Goal: Transaction & Acquisition: Download file/media

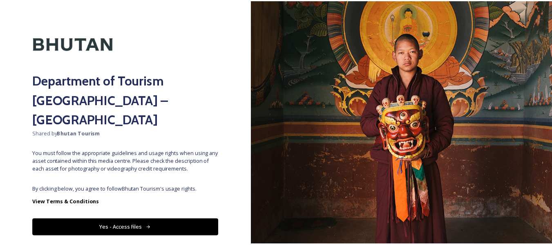
scroll to position [23, 0]
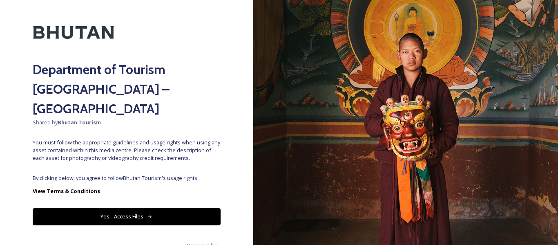
click at [133, 208] on button "Yes - Access Files" at bounding box center [127, 216] width 188 height 17
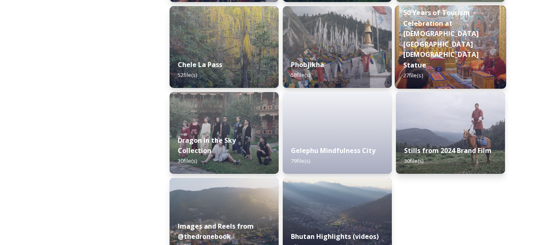
scroll to position [1434, 0]
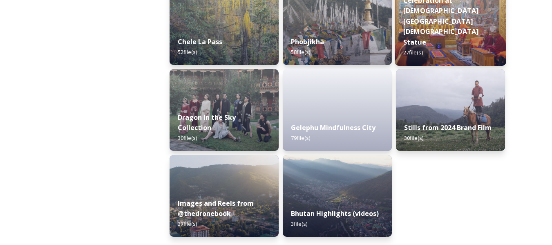
click at [440, 47] on strong "50 Years of Tourism Celebration at [DEMOGRAPHIC_DATA][GEOGRAPHIC_DATA][DEMOGRAP…" at bounding box center [441, 15] width 76 height 61
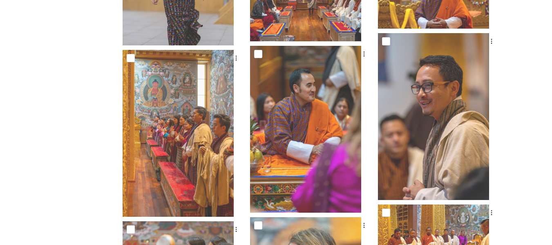
scroll to position [429, 0]
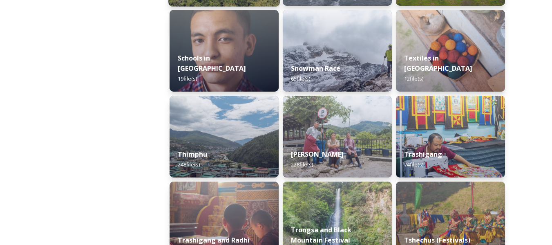
scroll to position [898, 0]
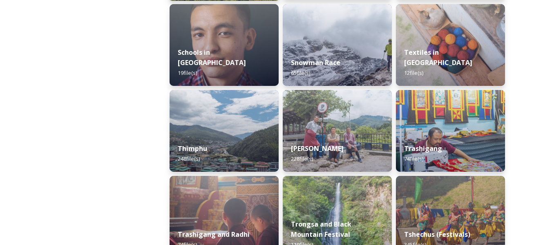
click at [241, 122] on img at bounding box center [223, 131] width 109 height 82
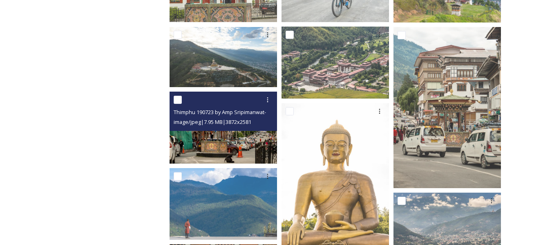
scroll to position [123, 0]
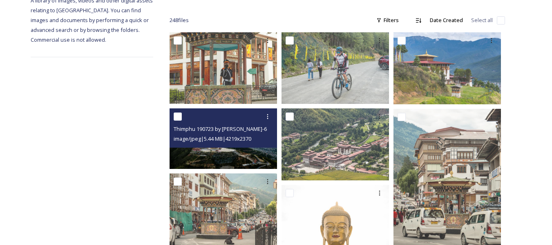
click at [203, 135] on div "image/jpeg | 5.44 MB | 4219 x 2370" at bounding box center [224, 139] width 101 height 10
click at [208, 151] on div "Thimphu 190723 by [PERSON_NAME]-61.jpg image/jpeg | 5.44 MB | 4219 x 2370" at bounding box center [222, 138] width 107 height 60
click at [208, 152] on img at bounding box center [222, 139] width 107 height 60
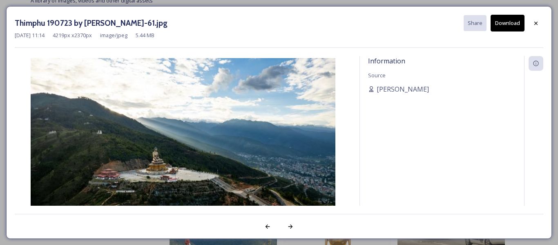
click at [511, 22] on button "Download" at bounding box center [507, 23] width 34 height 17
click at [535, 24] on icon at bounding box center [535, 22] width 3 height 3
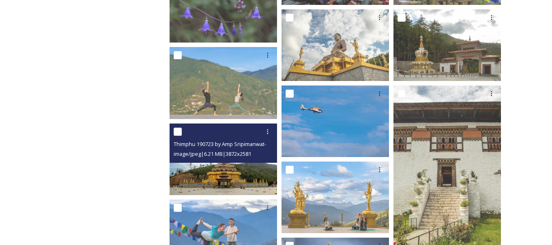
scroll to position [817, 0]
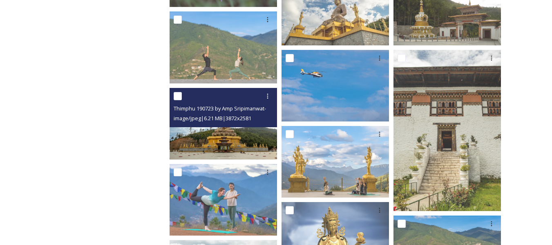
click at [232, 134] on img at bounding box center [222, 123] width 107 height 71
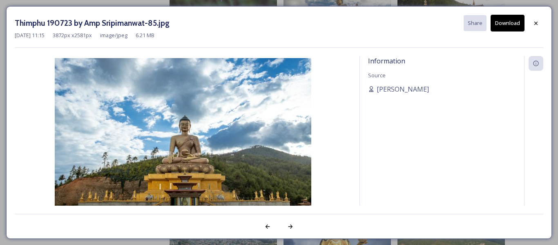
click at [507, 23] on button "Download" at bounding box center [507, 23] width 34 height 17
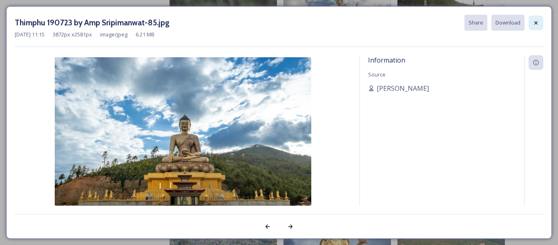
click at [536, 23] on icon at bounding box center [536, 23] width 7 height 7
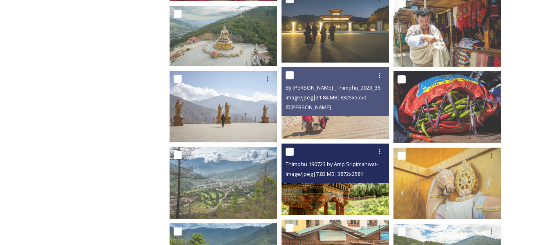
scroll to position [3962, 0]
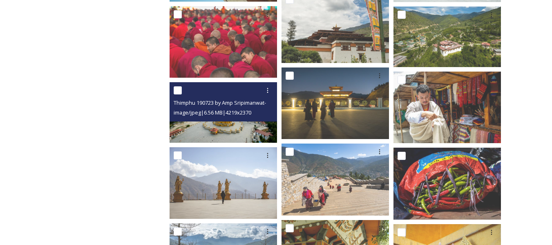
click at [244, 128] on img at bounding box center [222, 112] width 107 height 60
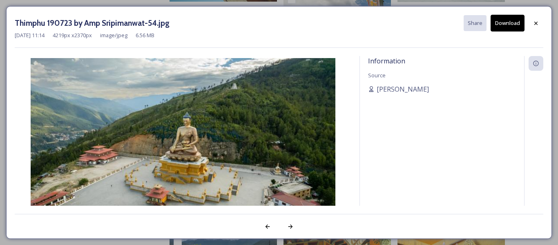
click at [500, 29] on button "Download" at bounding box center [507, 23] width 34 height 17
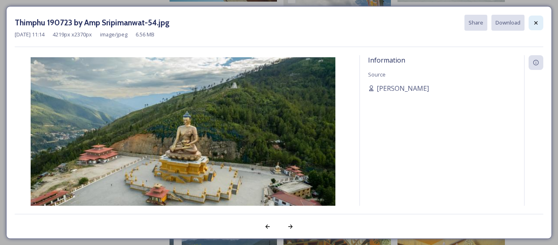
click at [535, 25] on icon at bounding box center [536, 23] width 7 height 7
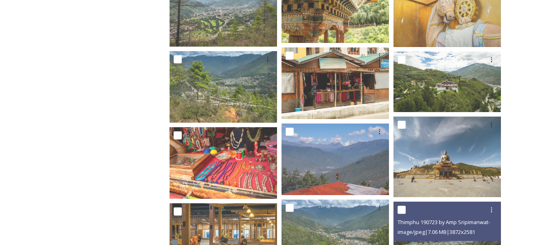
scroll to position [4207, 0]
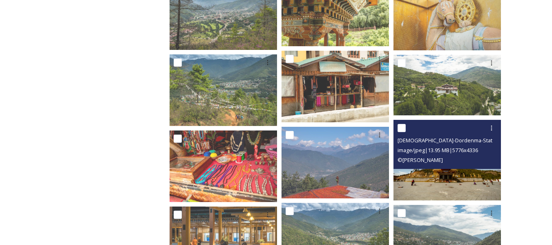
click at [445, 181] on img at bounding box center [446, 160] width 107 height 80
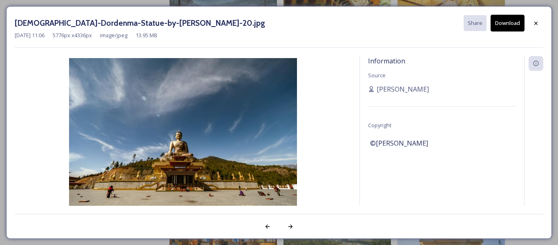
click at [512, 23] on button "Download" at bounding box center [507, 23] width 34 height 17
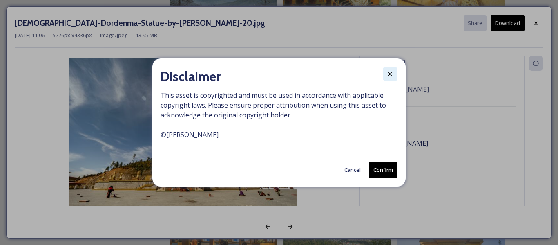
click at [393, 71] on icon at bounding box center [390, 74] width 7 height 7
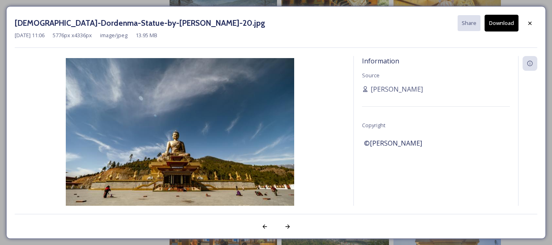
click at [502, 21] on button "Download" at bounding box center [501, 23] width 34 height 17
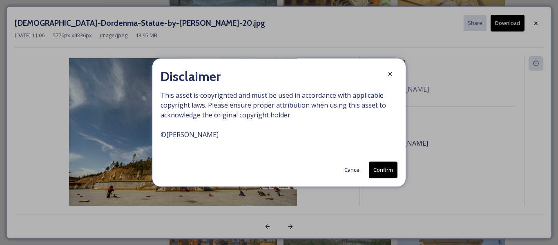
click at [374, 169] on button "Confirm" at bounding box center [383, 169] width 29 height 17
